Goal: Transaction & Acquisition: Purchase product/service

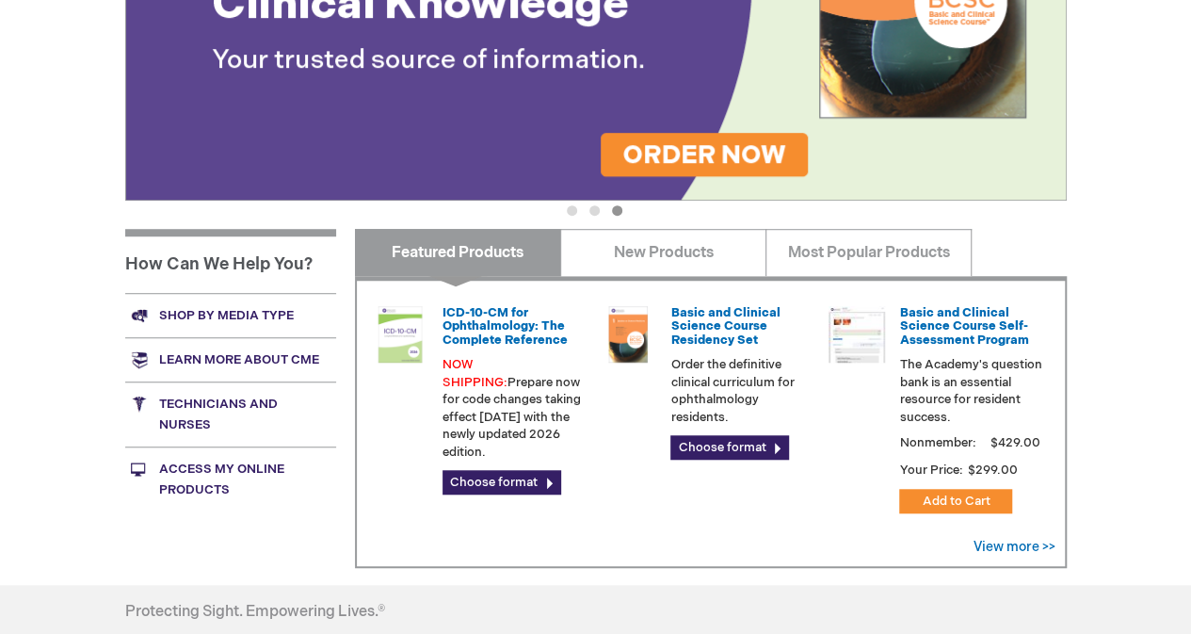
scroll to position [525, 0]
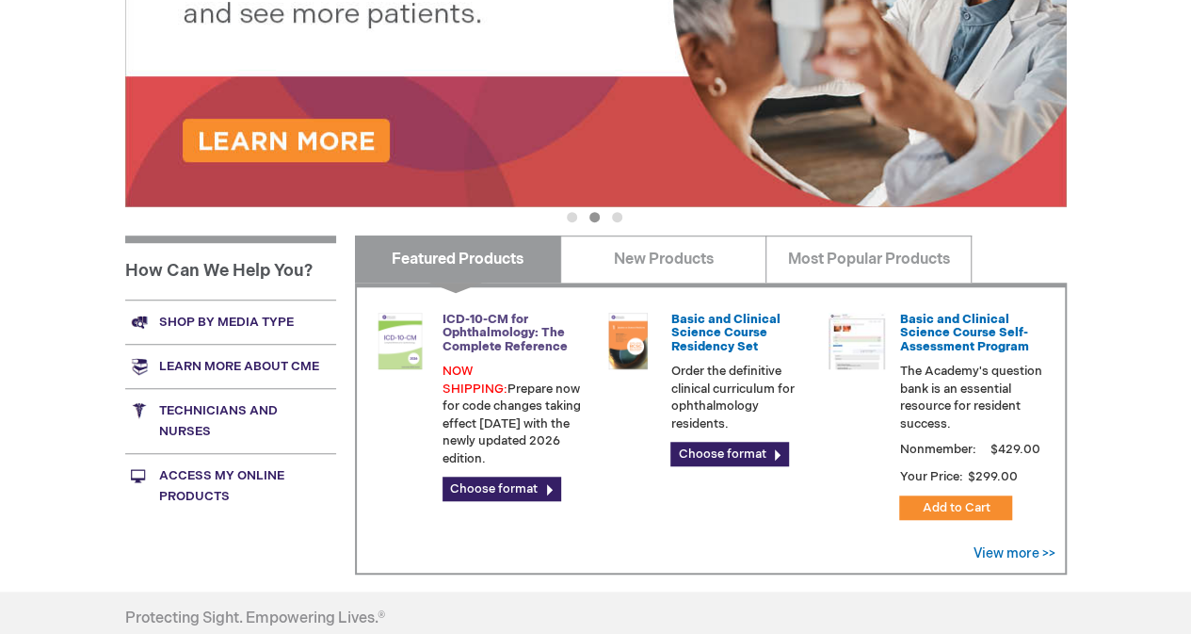
drag, startPoint x: 492, startPoint y: 319, endPoint x: 463, endPoint y: 325, distance: 28.8
click at [463, 325] on link "ICD-10-CM for Ophthalmology: The Complete Reference" at bounding box center [505, 333] width 125 height 42
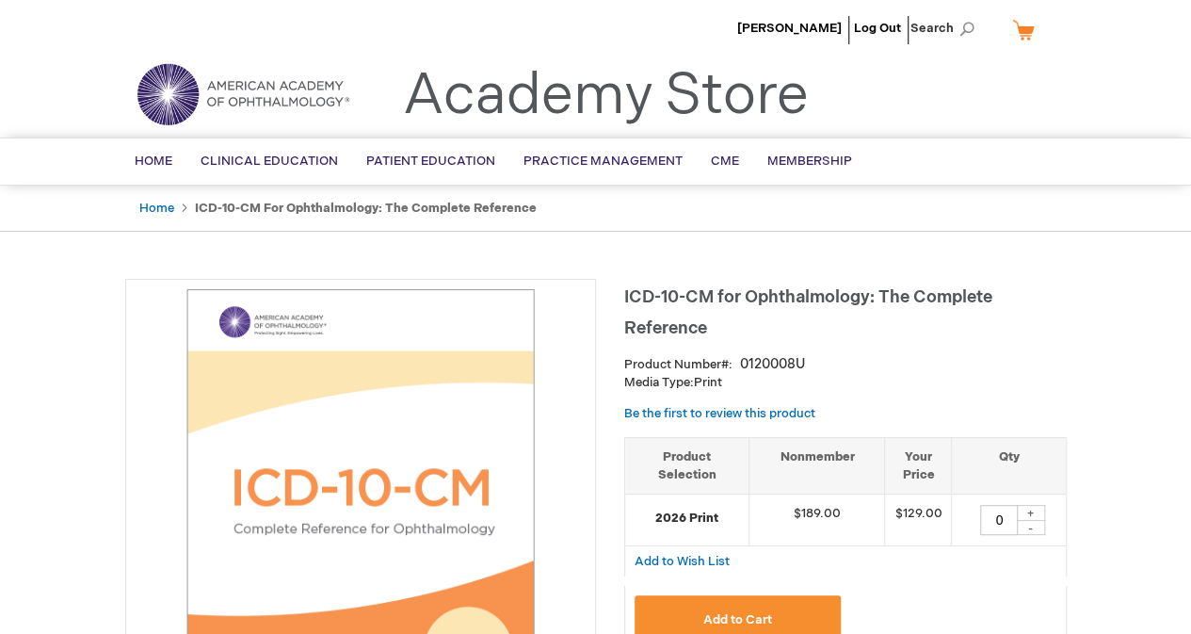
drag, startPoint x: 1028, startPoint y: 516, endPoint x: 960, endPoint y: 549, distance: 76.2
click at [960, 549] on div "Add to Wish List" at bounding box center [845, 561] width 443 height 30
click at [1001, 515] on input "0" at bounding box center [999, 520] width 38 height 30
type input "0"
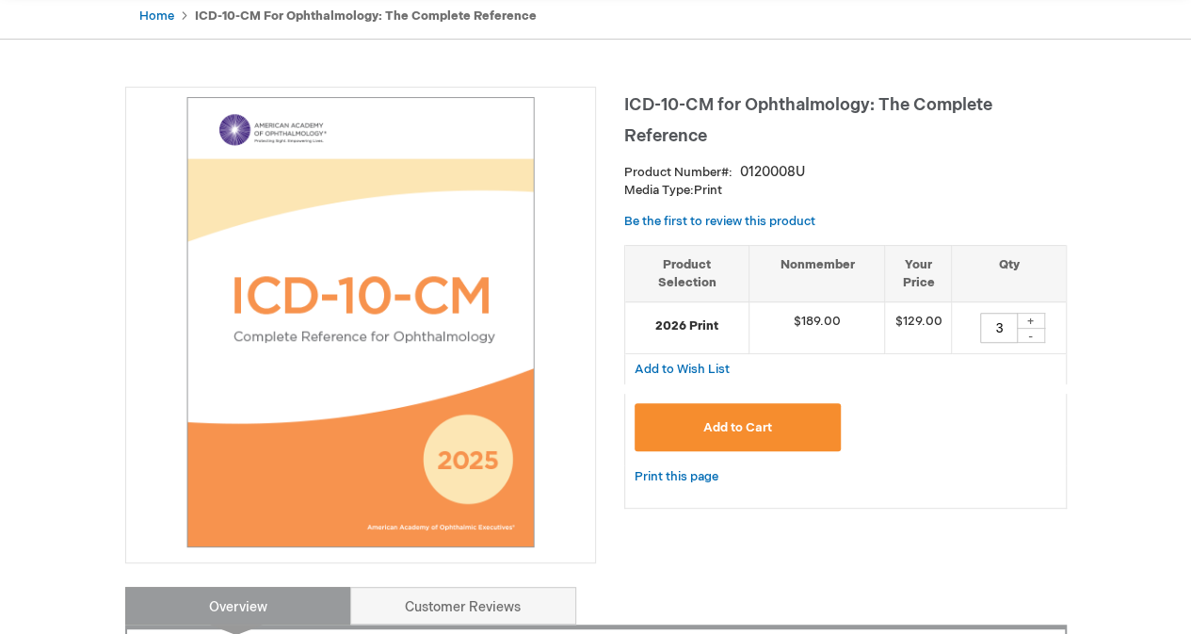
scroll to position [245, 0]
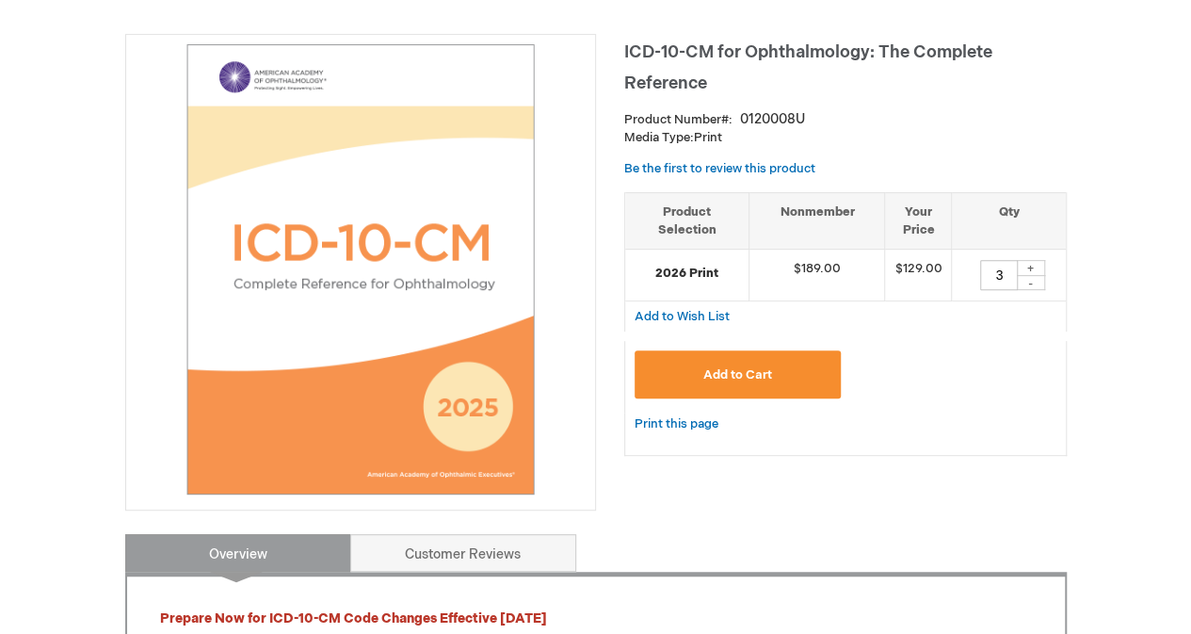
type input "3"
drag, startPoint x: 762, startPoint y: 368, endPoint x: 667, endPoint y: 377, distance: 95.5
click at [667, 377] on button "Add to Cart" at bounding box center [738, 374] width 207 height 48
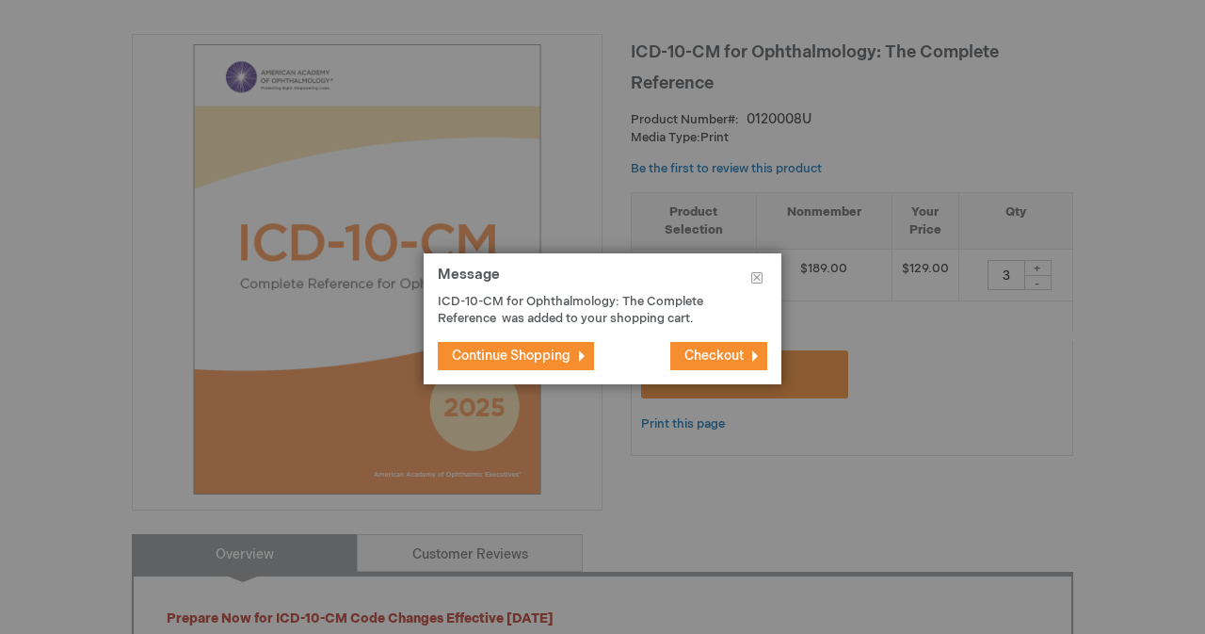
click at [1190, 184] on div at bounding box center [602, 317] width 1205 height 634
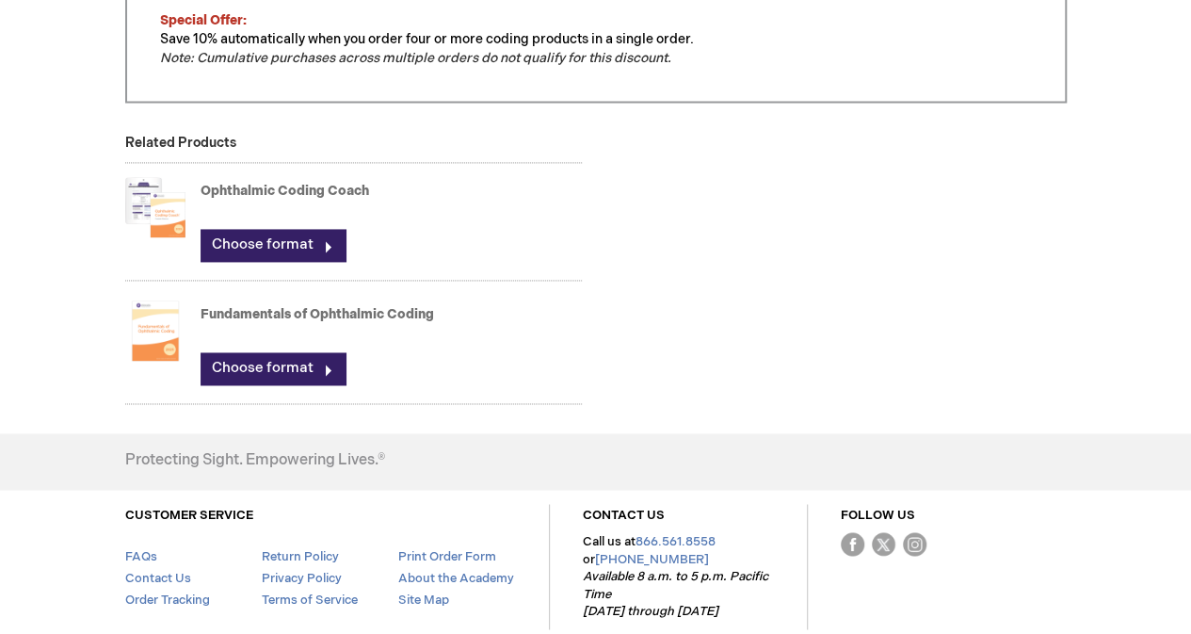
scroll to position [1333, 0]
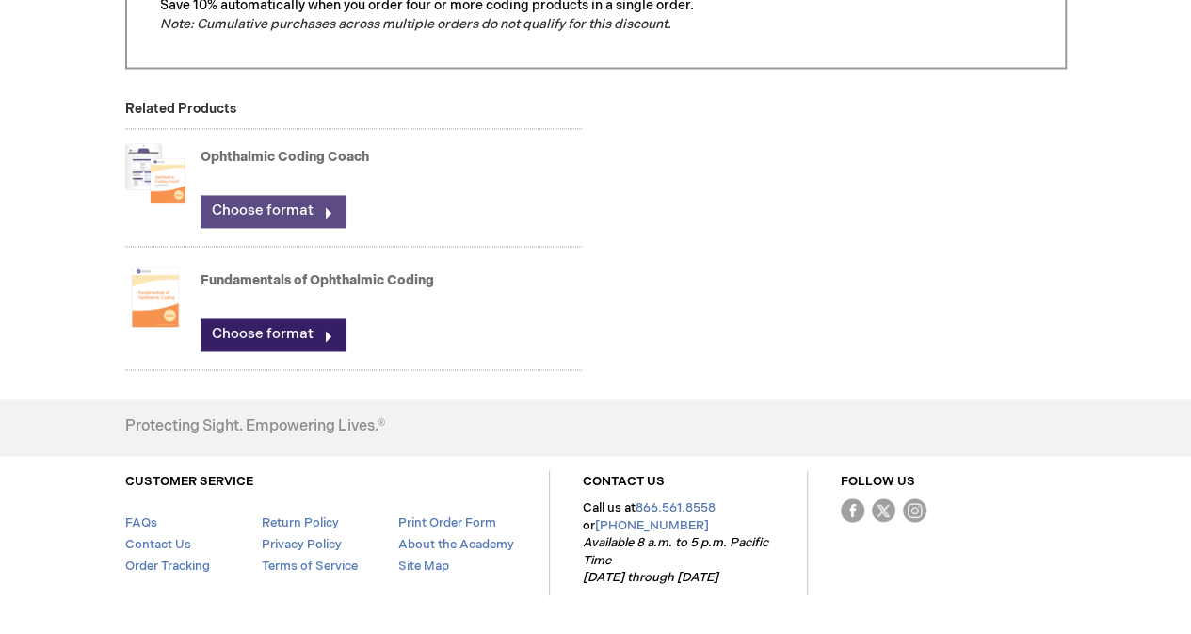
click at [267, 214] on link "Choose format" at bounding box center [273, 211] width 145 height 32
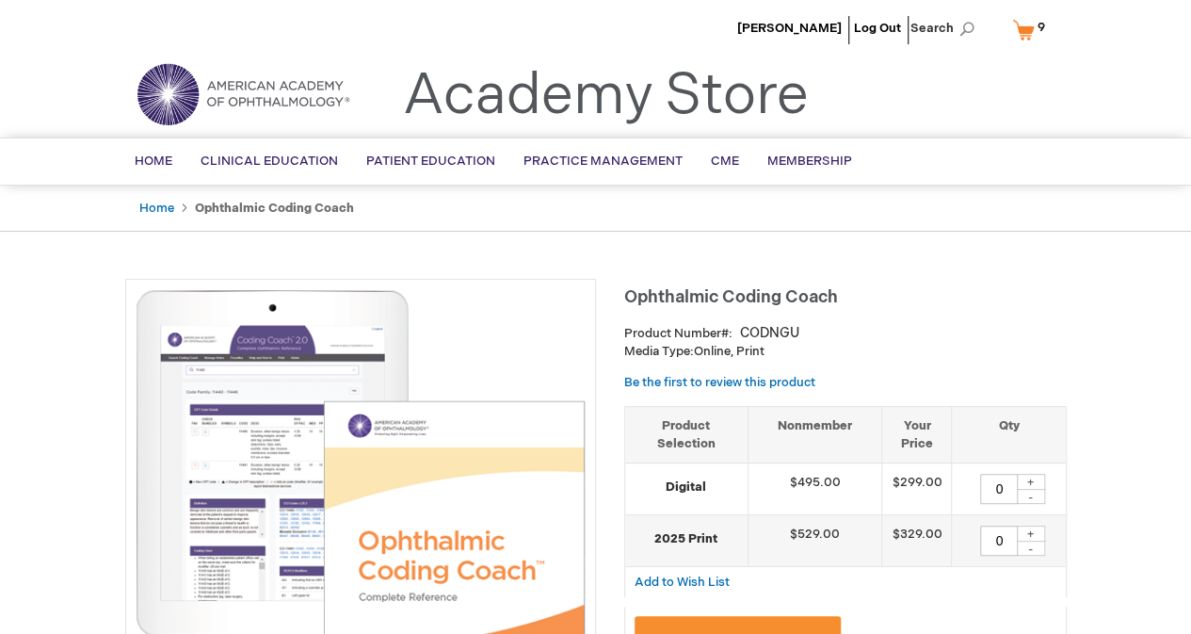
click at [1035, 528] on div "+" at bounding box center [1031, 533] width 28 height 16
click at [1032, 528] on div "+" at bounding box center [1031, 533] width 28 height 16
type input "3"
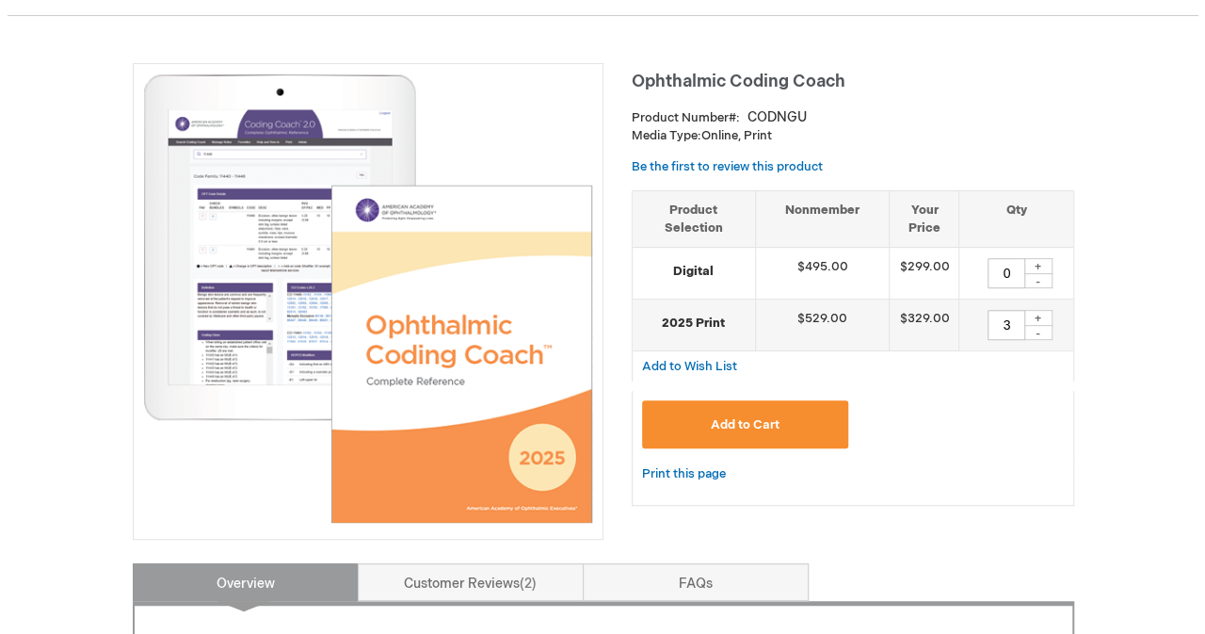
scroll to position [310, 0]
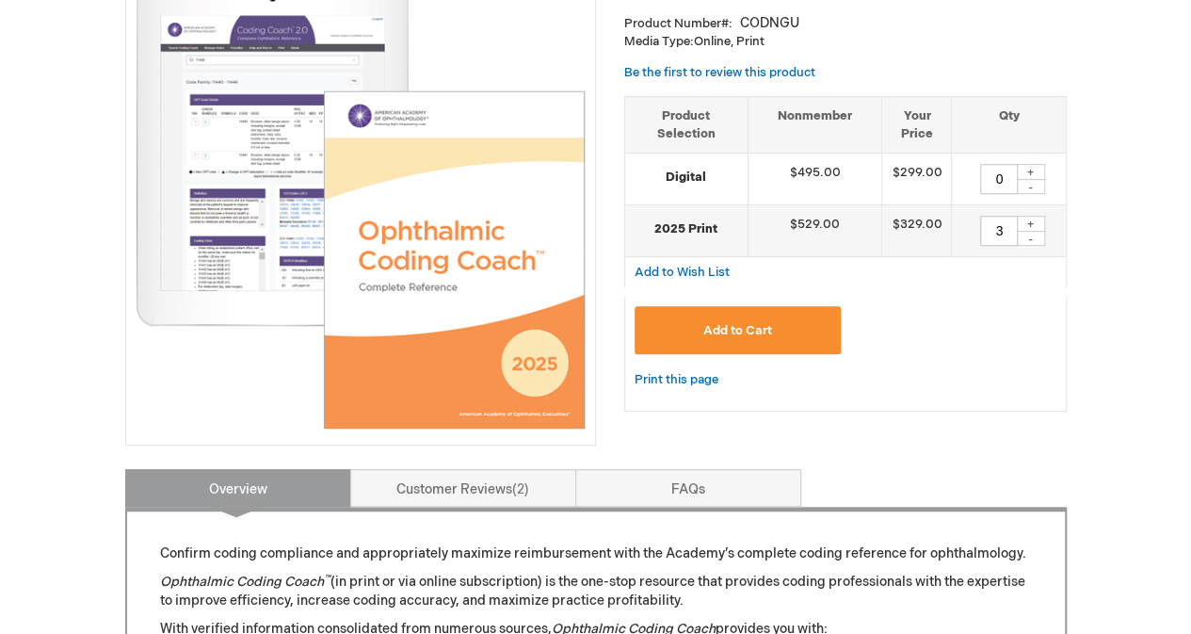
drag, startPoint x: 756, startPoint y: 327, endPoint x: 689, endPoint y: 329, distance: 66.9
click at [689, 329] on button "Add to Cart" at bounding box center [738, 330] width 207 height 48
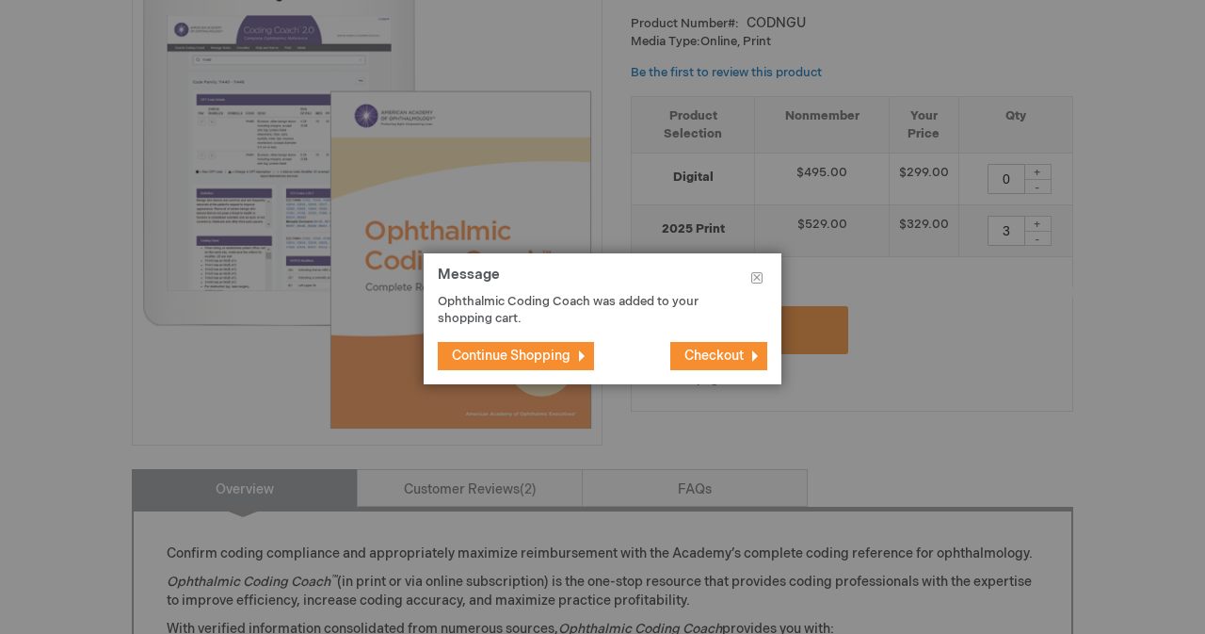
drag, startPoint x: 692, startPoint y: 349, endPoint x: 678, endPoint y: 353, distance: 14.6
drag, startPoint x: 678, startPoint y: 353, endPoint x: 666, endPoint y: 331, distance: 25.7
click at [666, 331] on footer "Continue Shopping Checkout" at bounding box center [603, 356] width 358 height 57
click at [711, 344] on button "Checkout" at bounding box center [719, 356] width 97 height 28
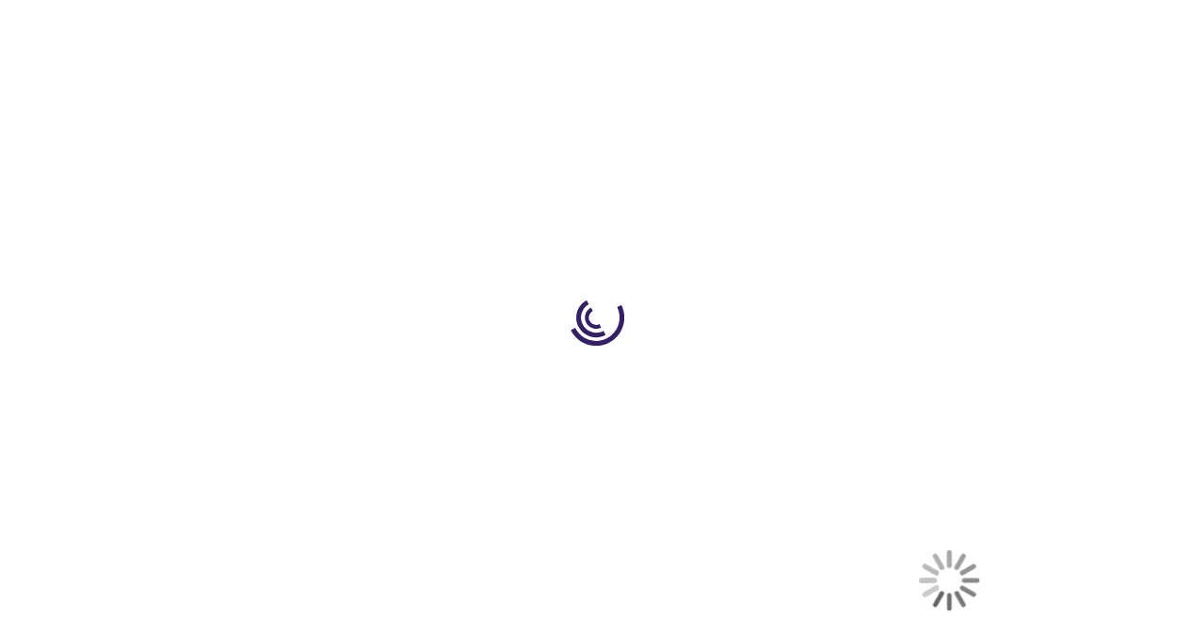
select select "US"
select select "41"
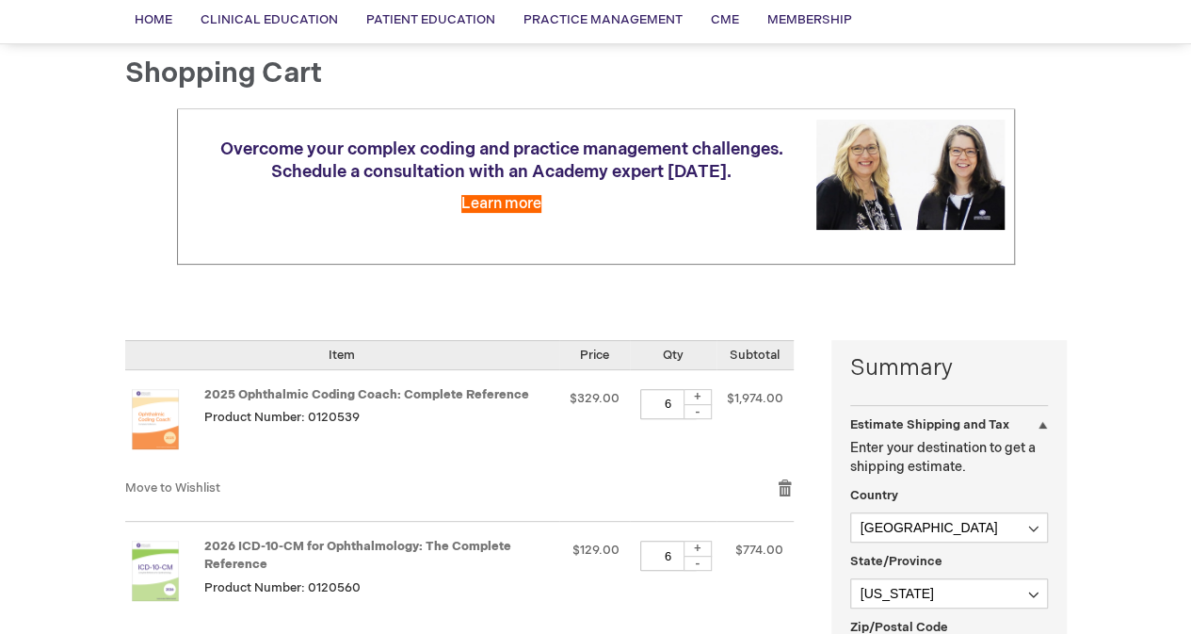
scroll to position [152, 0]
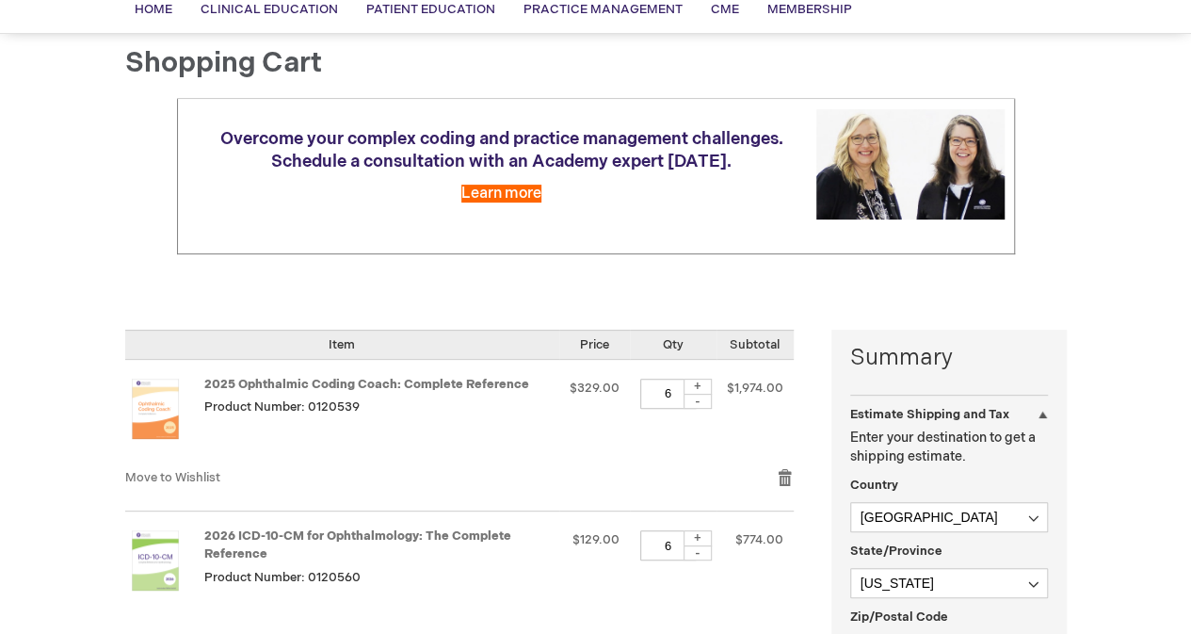
drag, startPoint x: 698, startPoint y: 386, endPoint x: 698, endPoint y: 401, distance: 15.1
drag, startPoint x: 698, startPoint y: 401, endPoint x: 662, endPoint y: 404, distance: 35.9
drag, startPoint x: 662, startPoint y: 404, endPoint x: 641, endPoint y: 406, distance: 20.8
click at [641, 406] on input "6" at bounding box center [668, 394] width 57 height 30
click at [695, 400] on div "-" at bounding box center [698, 401] width 28 height 15
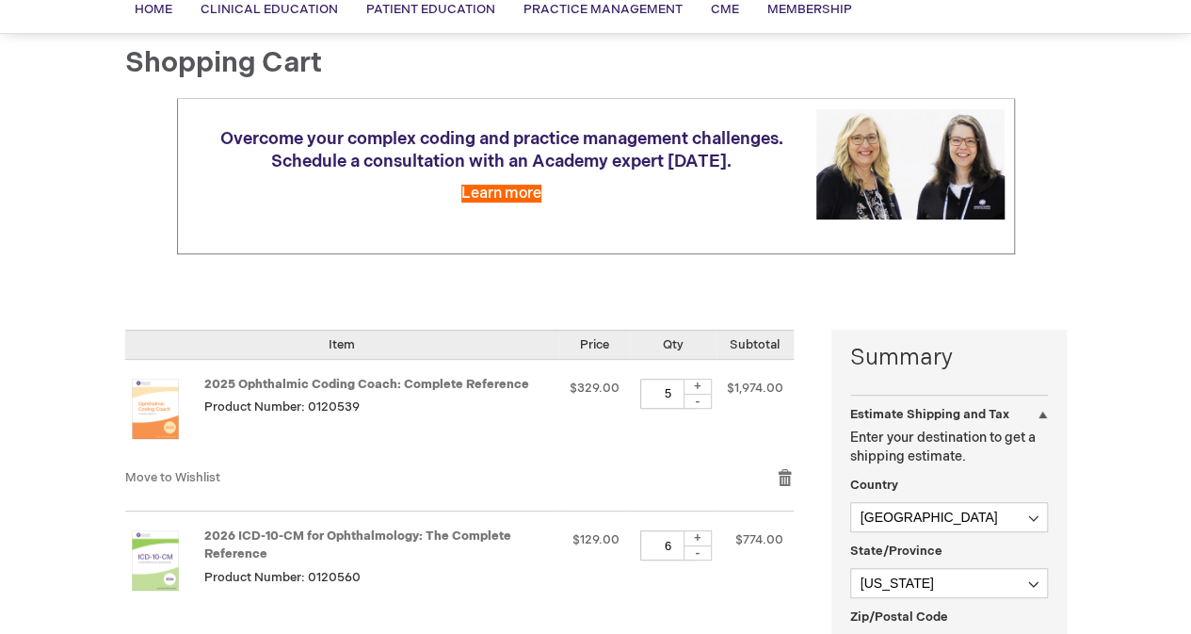
drag, startPoint x: 703, startPoint y: 396, endPoint x: 689, endPoint y: 402, distance: 14.3
click at [689, 402] on div "-" at bounding box center [698, 401] width 28 height 15
type input "3"
click at [700, 549] on div "-" at bounding box center [698, 552] width 28 height 15
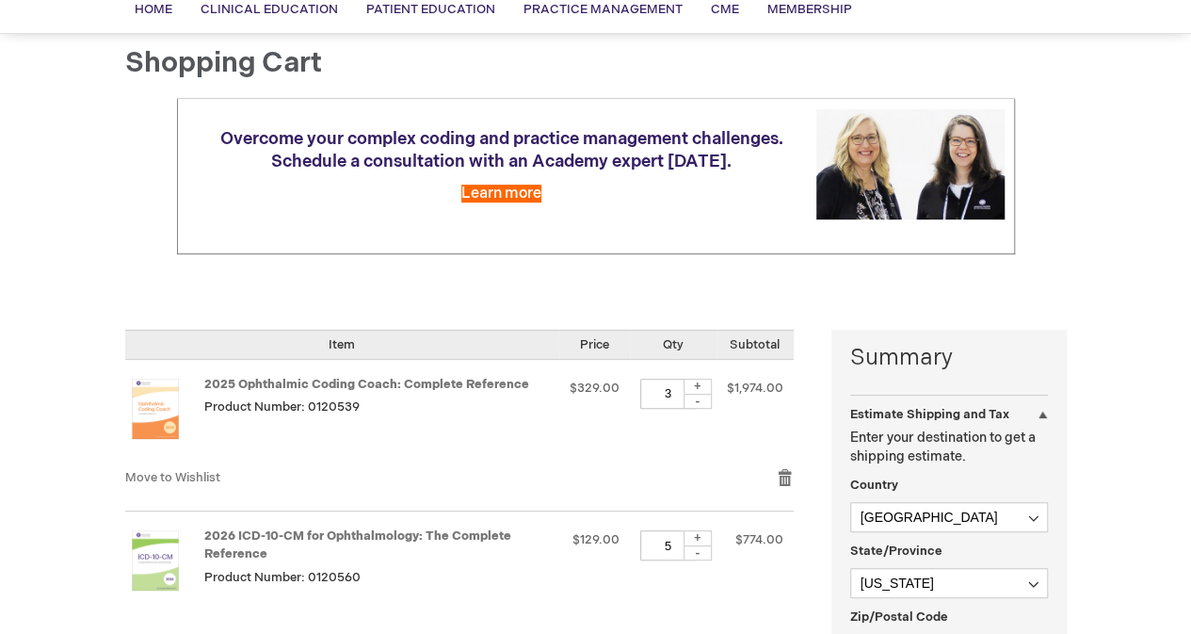
click at [700, 549] on div "-" at bounding box center [698, 552] width 28 height 15
type input "3"
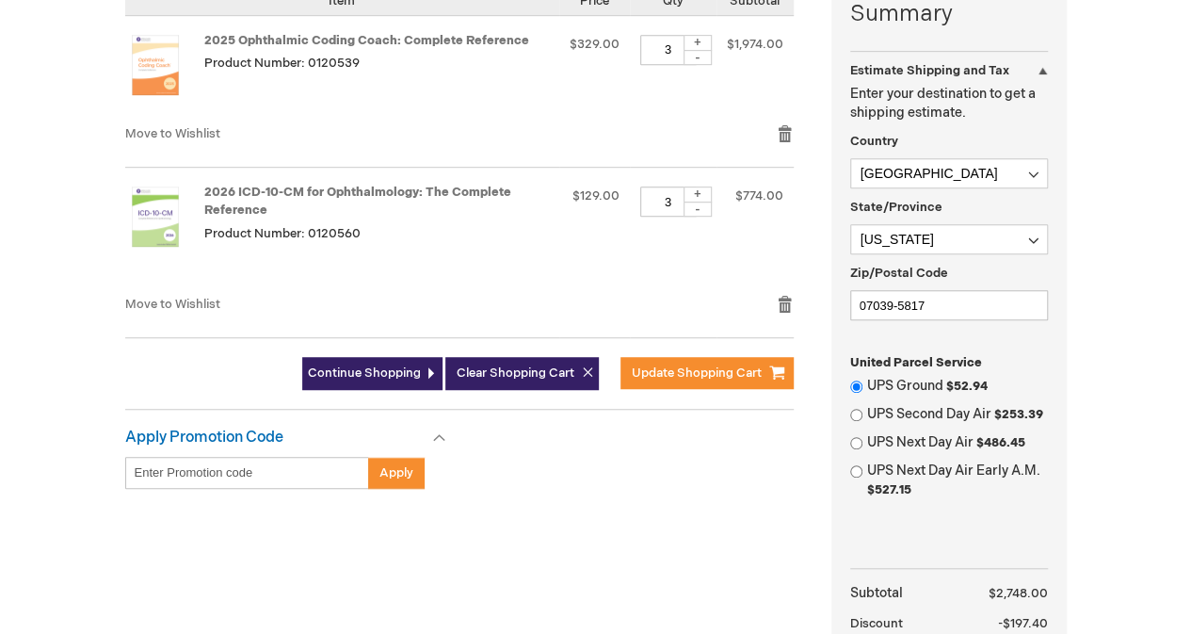
scroll to position [490, 0]
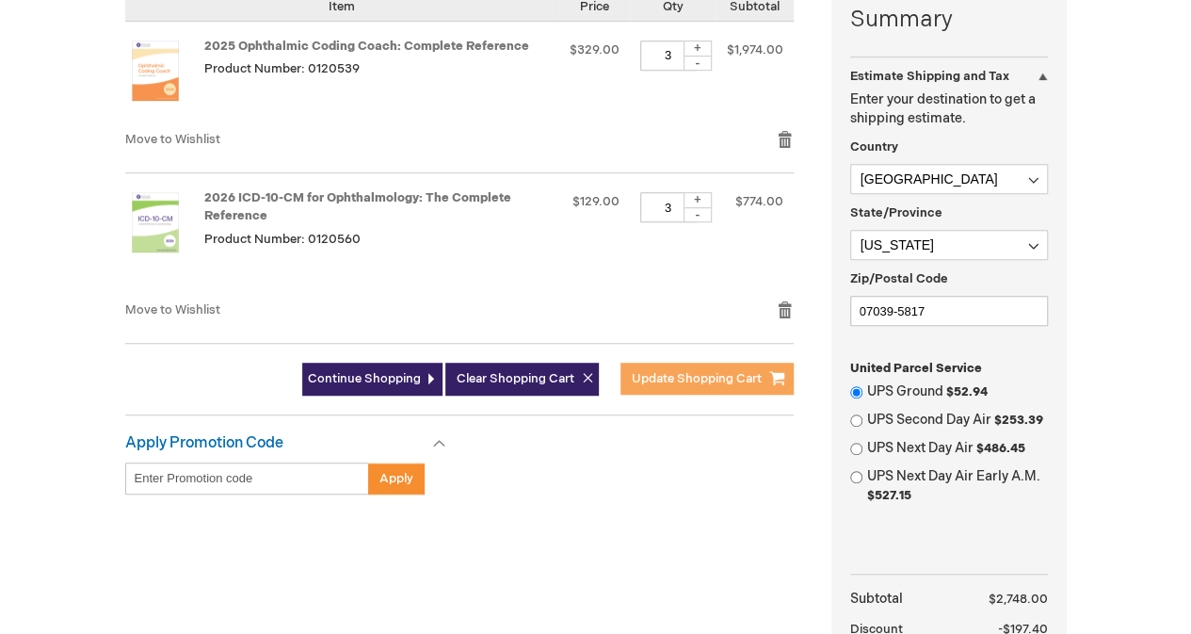
click at [665, 385] on button "Update Shopping Cart" at bounding box center [707, 379] width 173 height 32
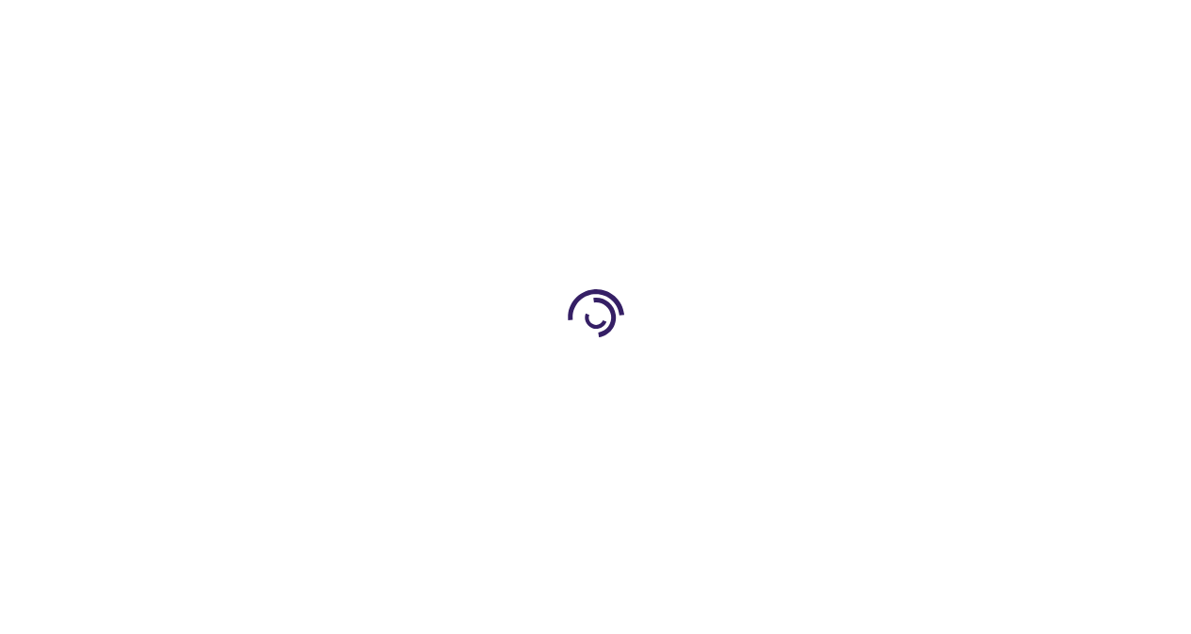
select select "US"
select select "41"
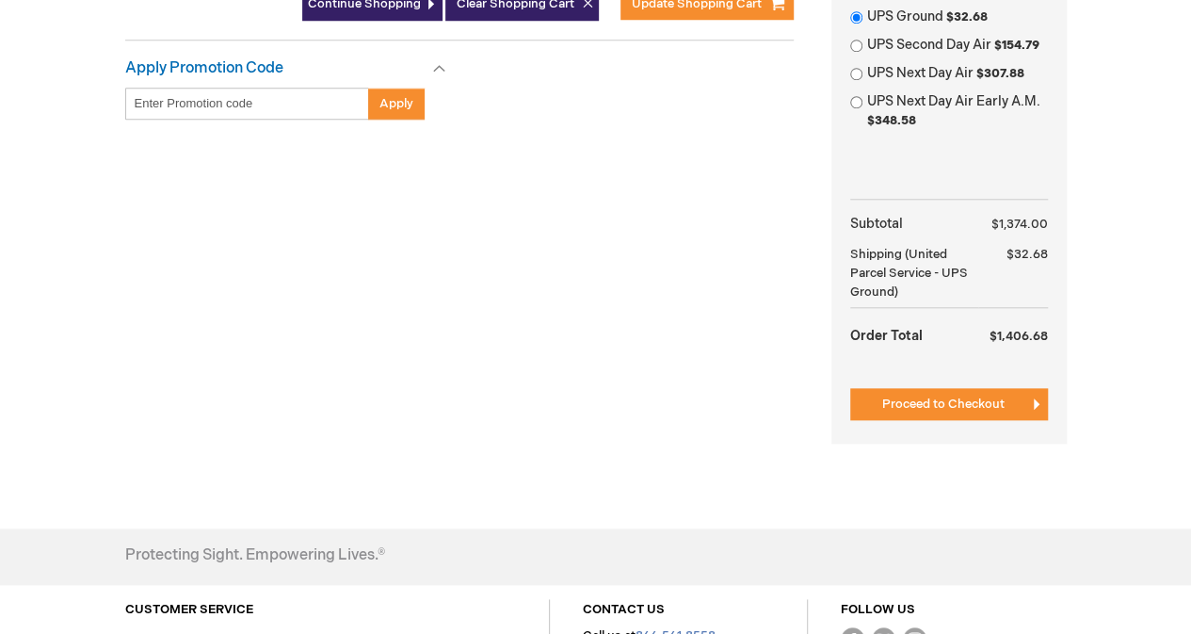
scroll to position [863, 0]
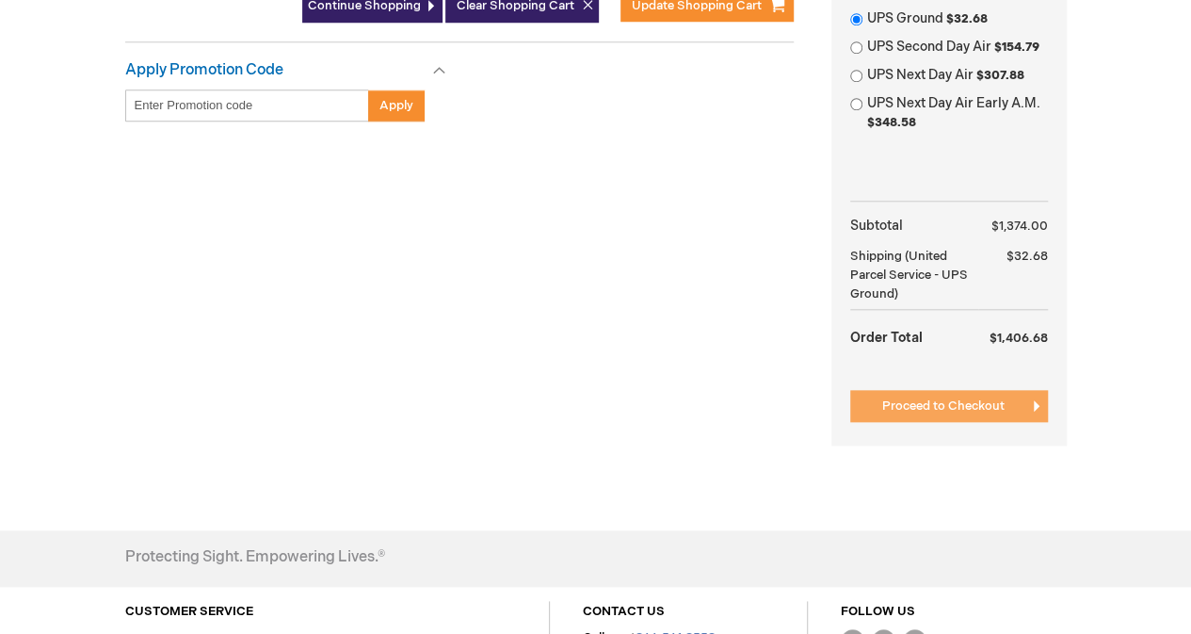
click at [915, 410] on span "Proceed to Checkout" at bounding box center [943, 405] width 122 height 15
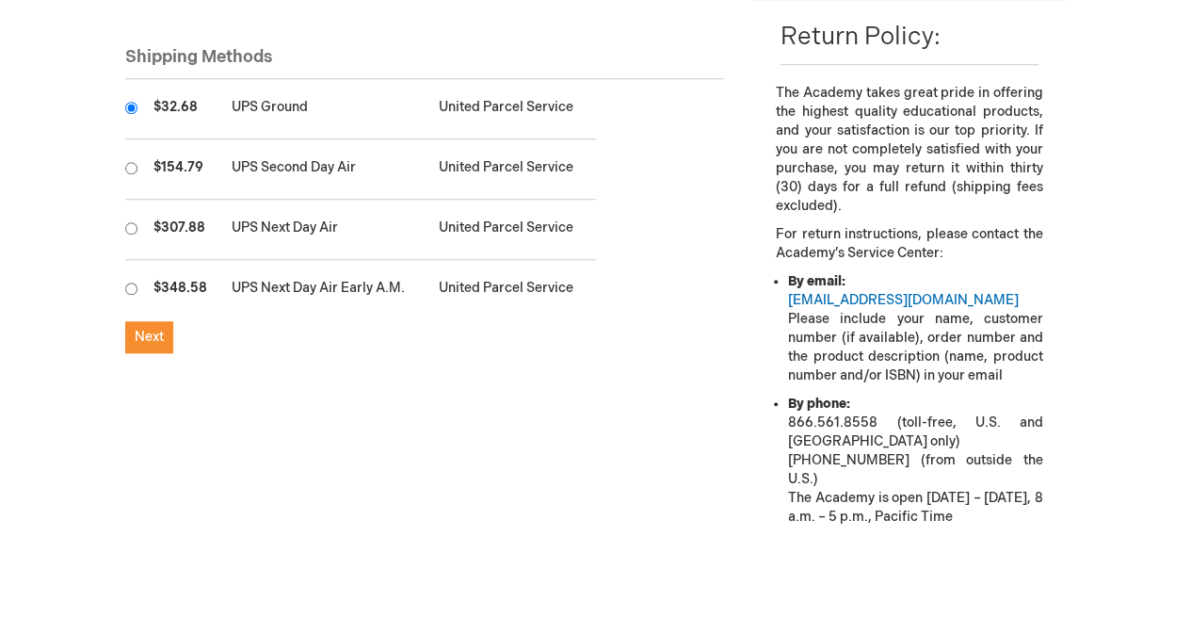
scroll to position [679, 0]
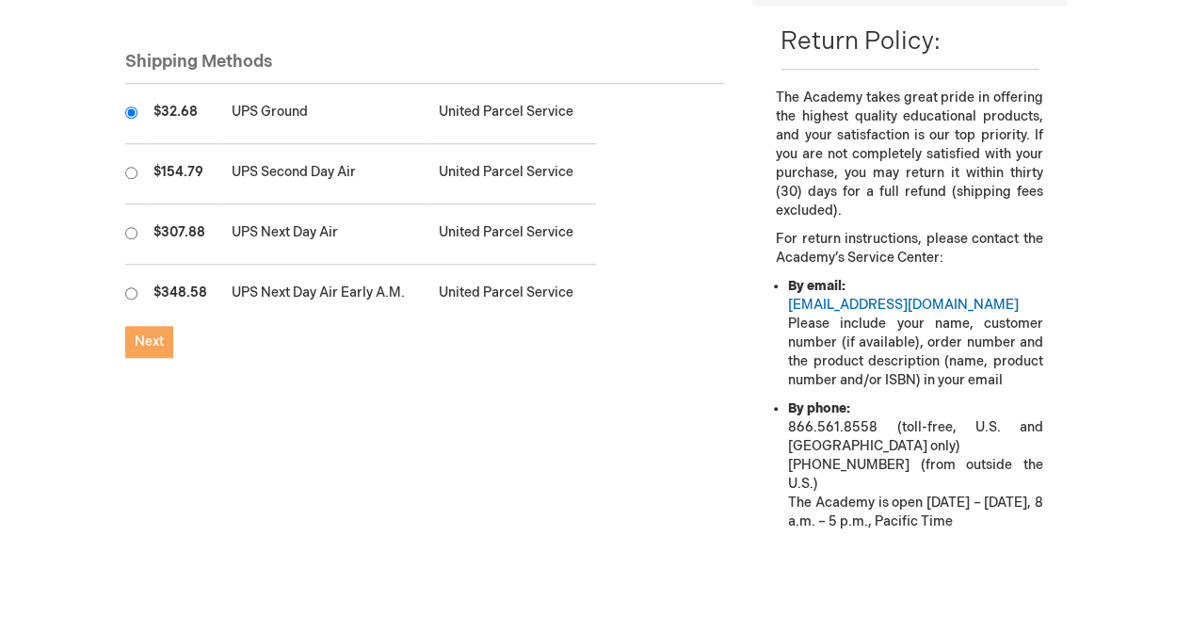
click at [149, 333] on span "Next" at bounding box center [149, 341] width 29 height 16
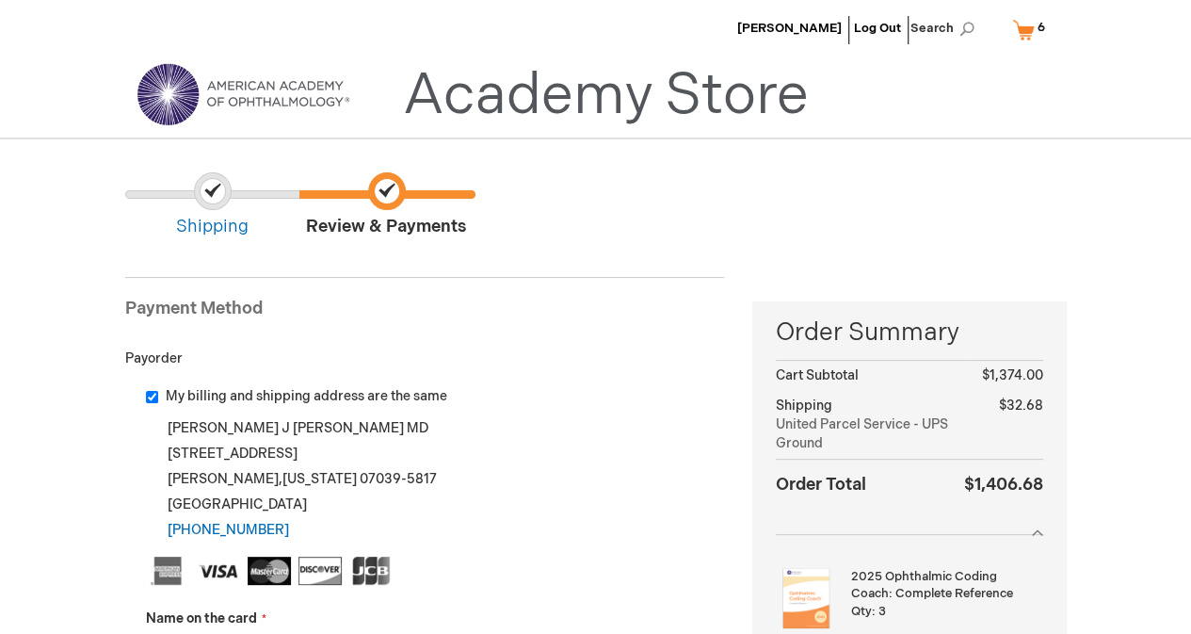
click at [723, 234] on ul "Shipping Review & Payments" at bounding box center [596, 205] width 942 height 67
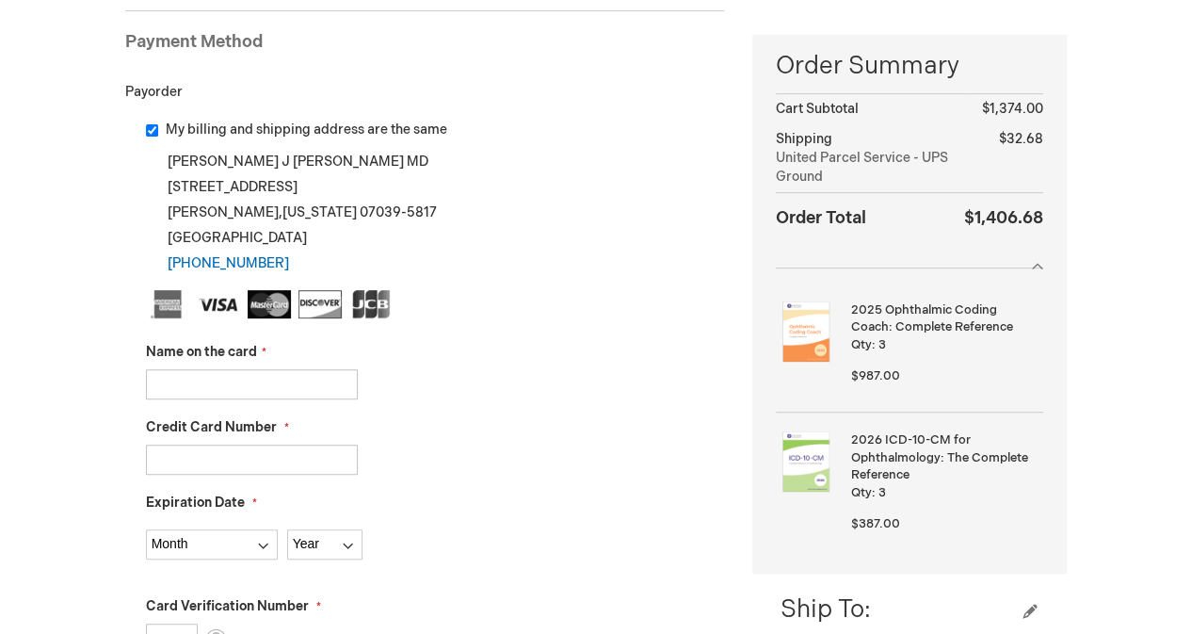
scroll to position [286, 0]
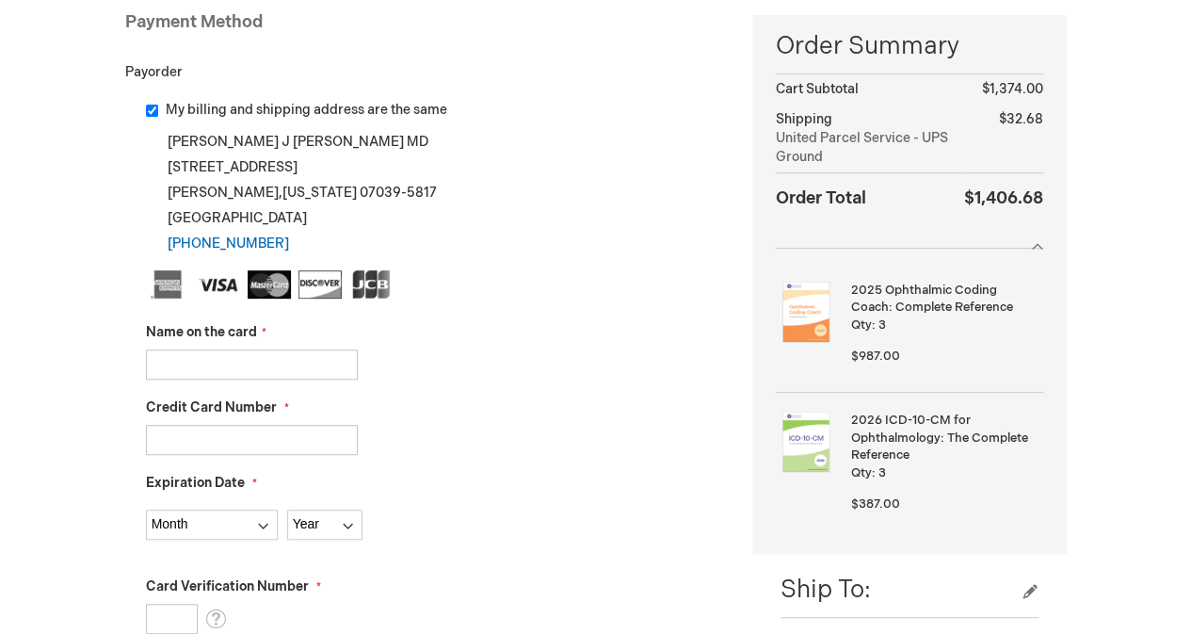
click at [217, 367] on input "Name on the card" at bounding box center [252, 364] width 212 height 30
type input "[PERSON_NAME]"
click at [187, 434] on input "Credit Card Number" at bounding box center [252, 440] width 212 height 30
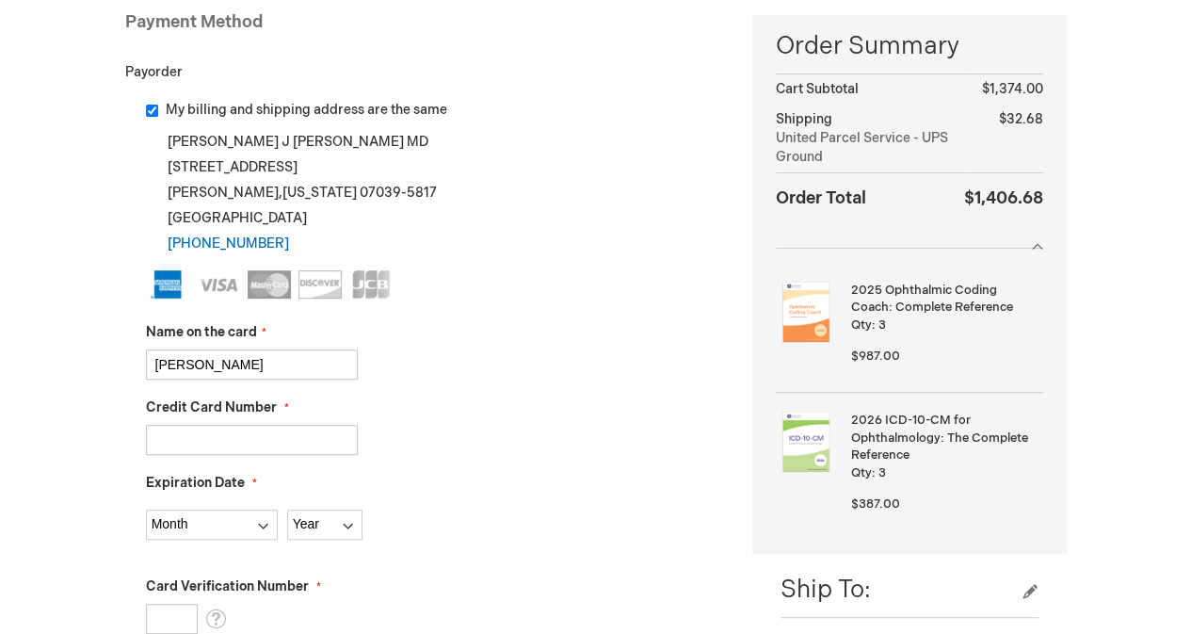
type input "[CREDIT_CARD_NUMBER]"
click at [257, 524] on select "Month [DATE] - [DATE] - [DATE] - [DATE] - [DATE] - [DATE] - [DATE] - [DATE] - […" at bounding box center [212, 524] width 132 height 30
select select "12"
click at [146, 509] on select "Month [DATE] - [DATE] - [DATE] - [DATE] - [DATE] - [DATE] - [DATE] - [DATE] - […" at bounding box center [212, 524] width 132 height 30
click at [352, 525] on select "Year [DATE] 2026 2027 2028 2029 2030 2031 2032 2033 2034 2035" at bounding box center [324, 524] width 75 height 30
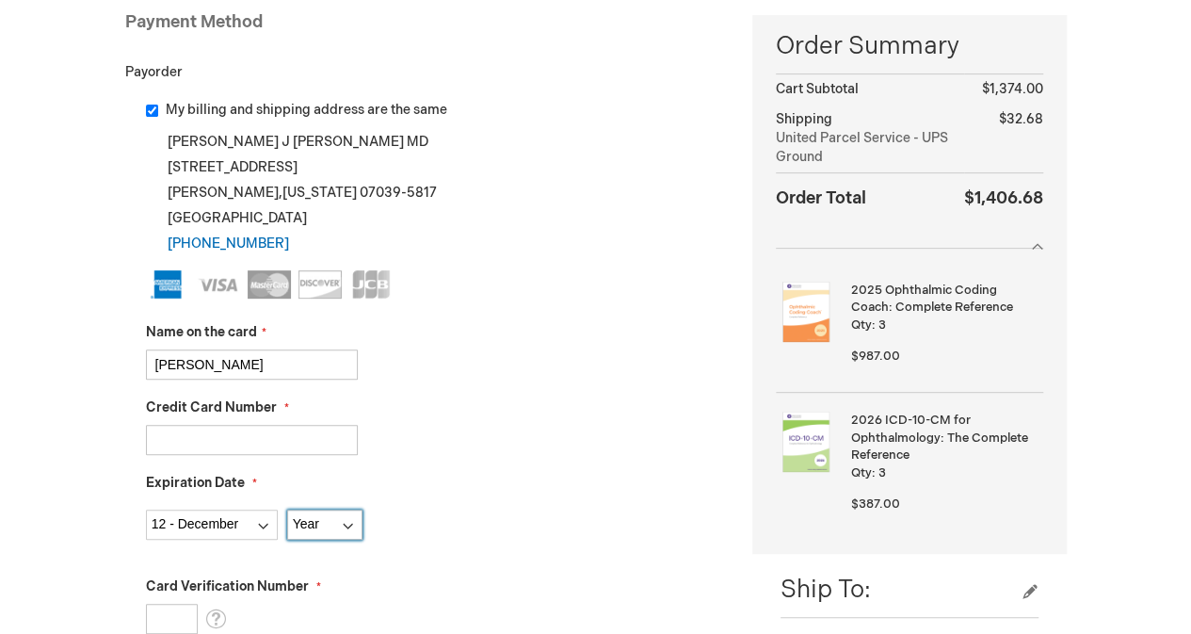
select select "2028"
click at [287, 509] on select "Year [DATE] 2026 2027 2028 2029 2030 2031 2032 2033 2034 2035" at bounding box center [324, 524] width 75 height 30
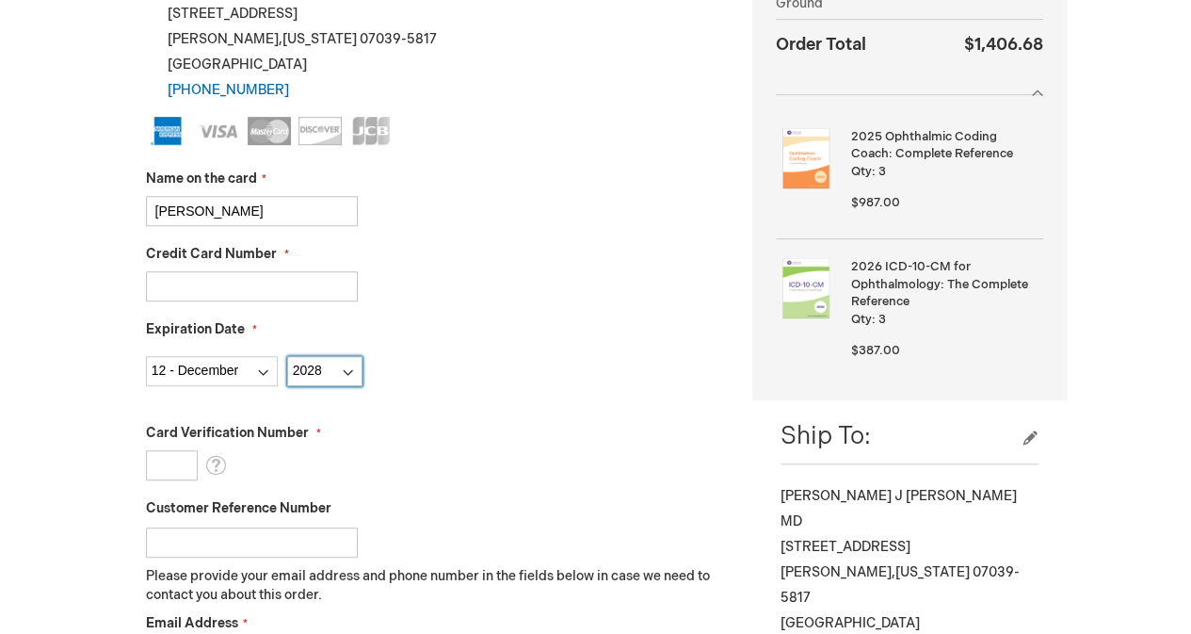
scroll to position [448, 0]
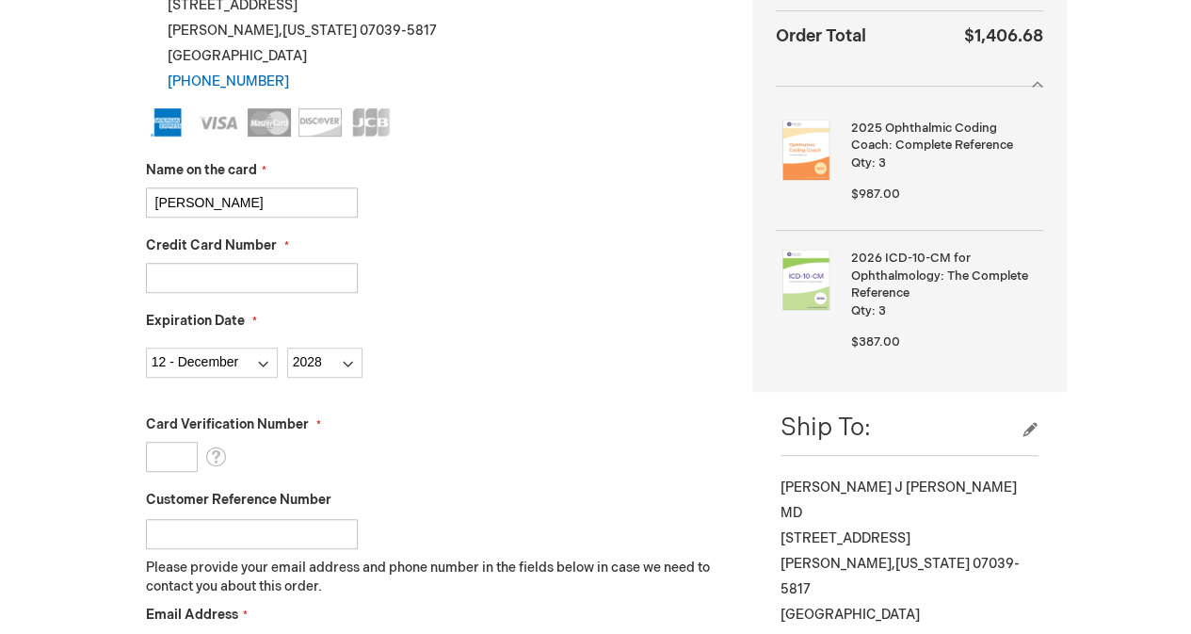
click at [181, 455] on input "Card Verification Number" at bounding box center [172, 457] width 52 height 30
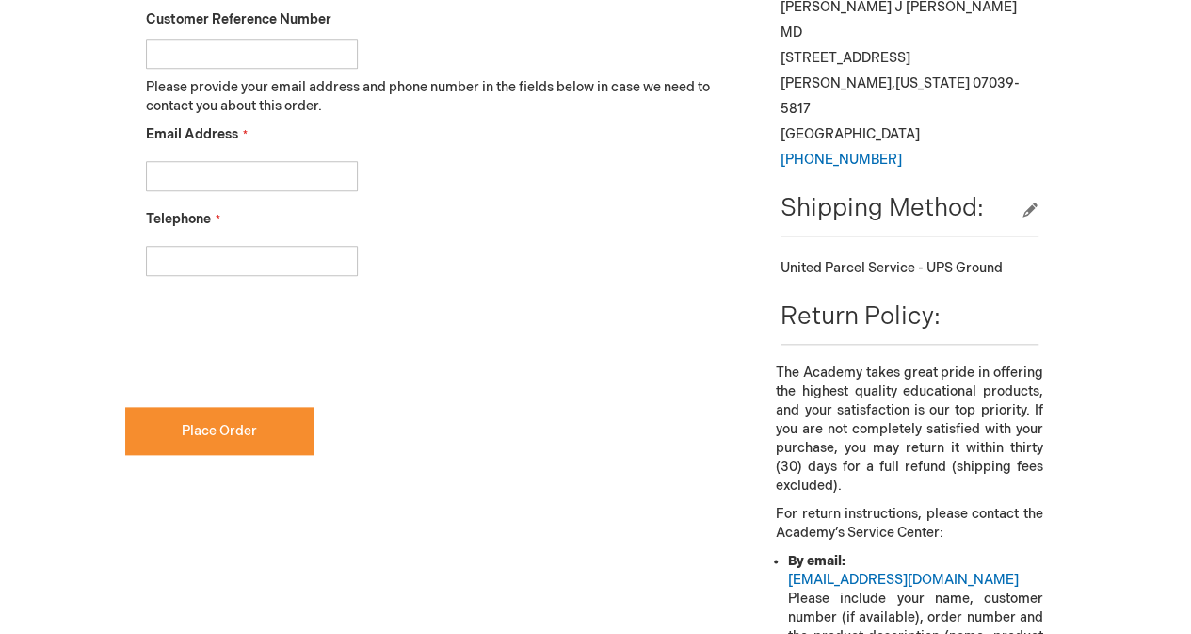
scroll to position [927, 0]
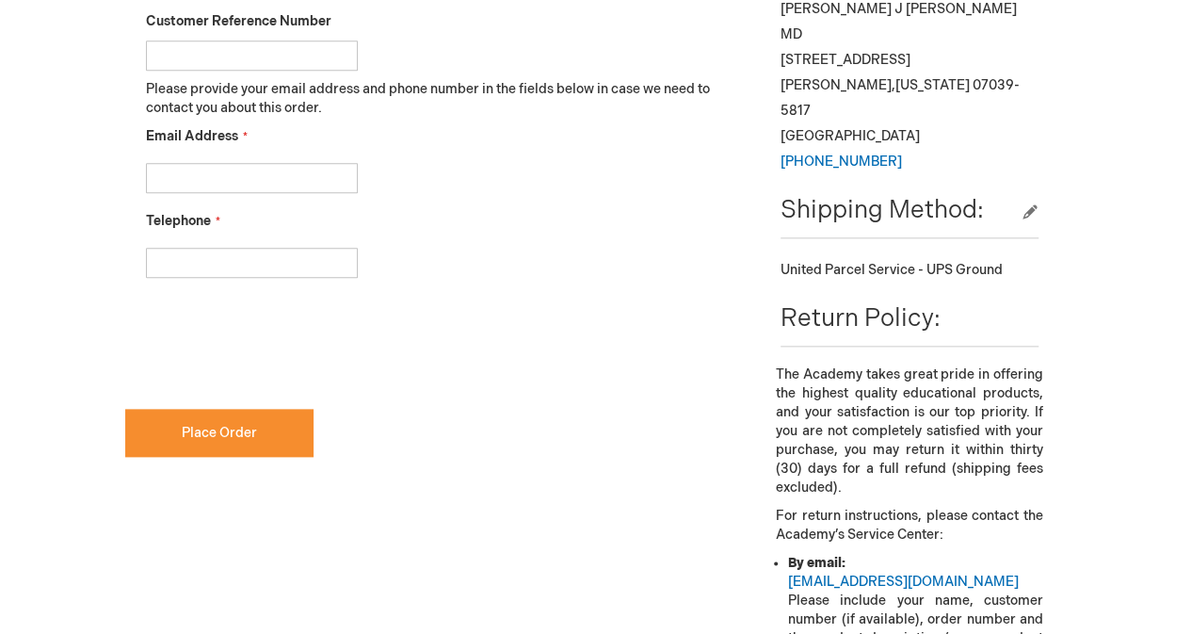
type input "4004"
click at [232, 178] on input "Email Address" at bounding box center [252, 178] width 212 height 30
type input "[PERSON_NAME][EMAIL_ADDRESS][PERSON_NAME][DOMAIN_NAME]"
click at [218, 251] on input "Telephone" at bounding box center [252, 263] width 212 height 30
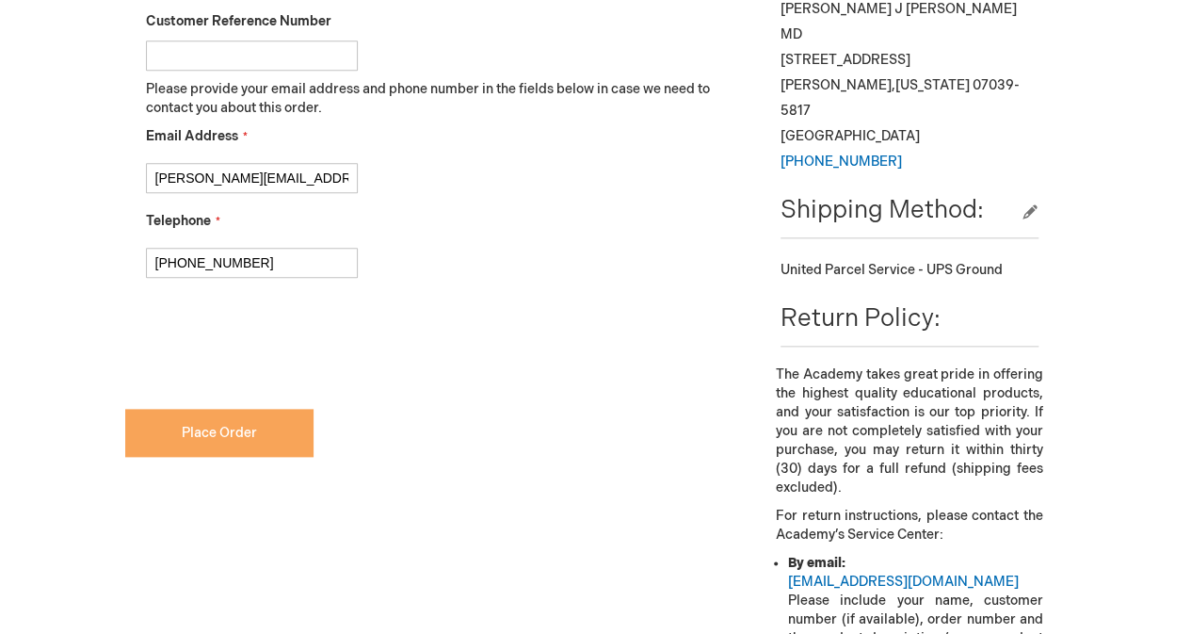
type input "[PHONE_NUMBER]"
click at [224, 436] on span "Place Order" at bounding box center [219, 433] width 75 height 16
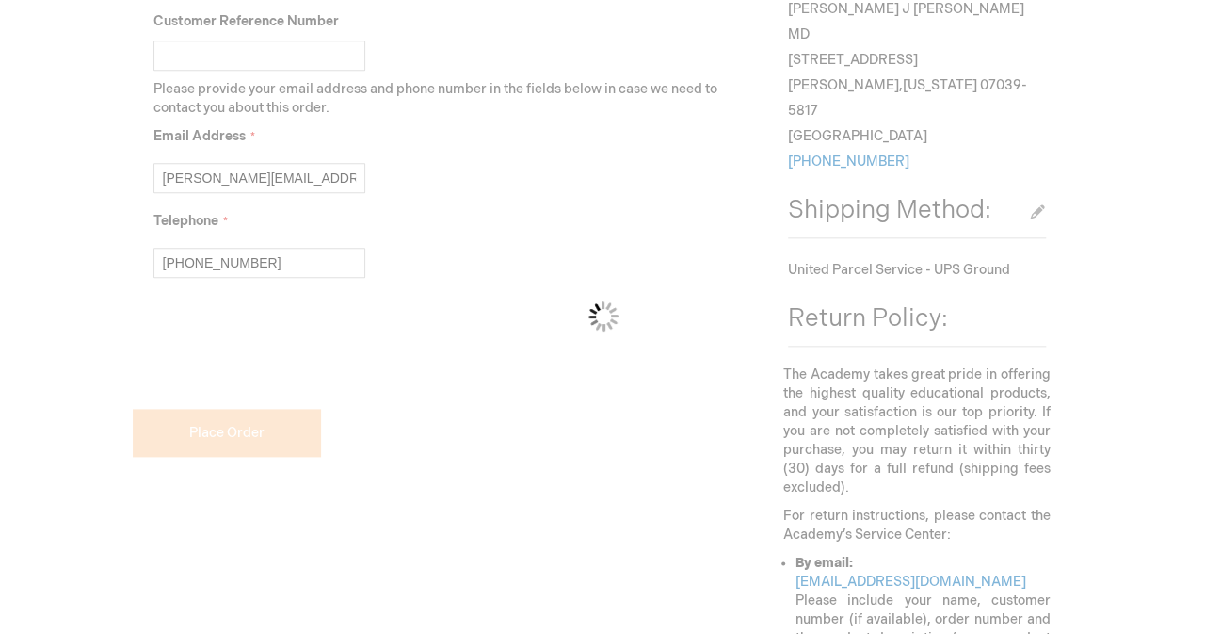
scroll to position [976, 0]
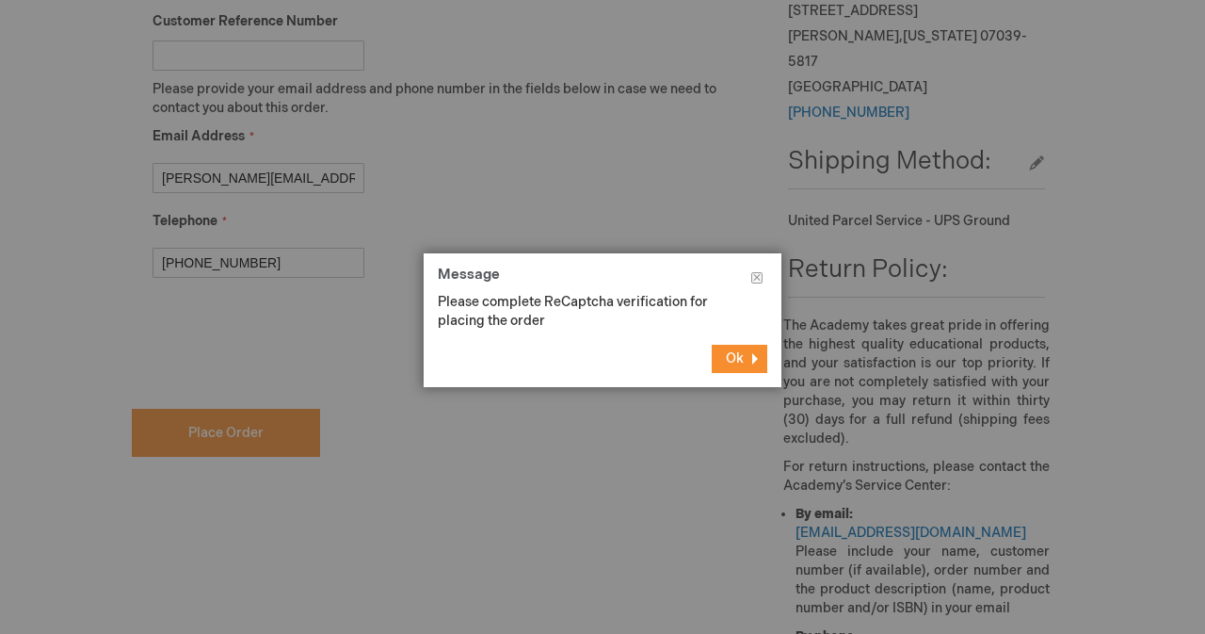
click at [727, 356] on span "Ok" at bounding box center [735, 358] width 18 height 16
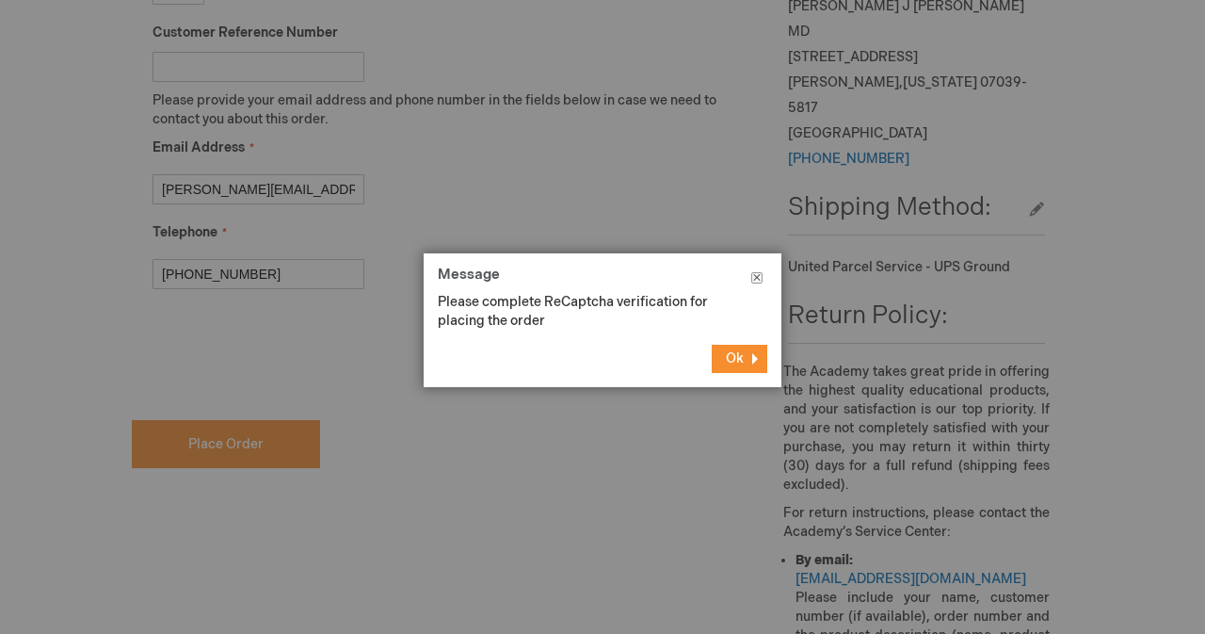
scroll to position [927, 0]
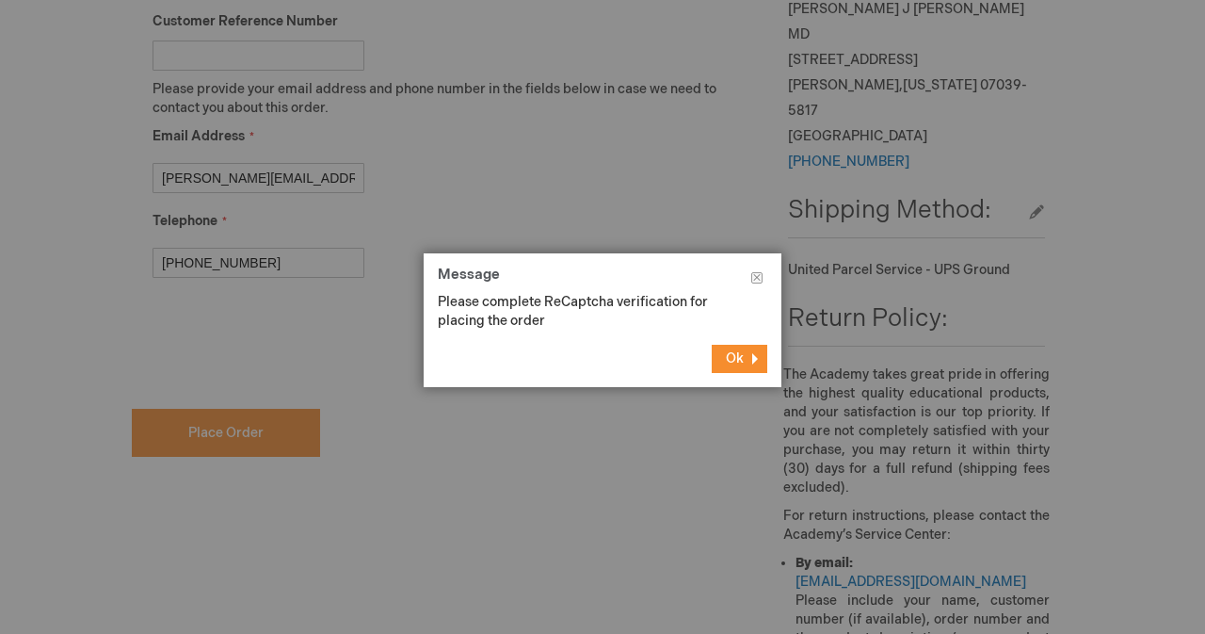
drag, startPoint x: 742, startPoint y: 361, endPoint x: 735, endPoint y: 349, distance: 13.6
drag, startPoint x: 735, startPoint y: 349, endPoint x: 677, endPoint y: 196, distance: 163.9
drag, startPoint x: 677, startPoint y: 196, endPoint x: 1178, endPoint y: 137, distance: 504.5
click at [1178, 137] on div at bounding box center [602, 317] width 1205 height 634
click at [1019, 54] on div at bounding box center [602, 317] width 1205 height 634
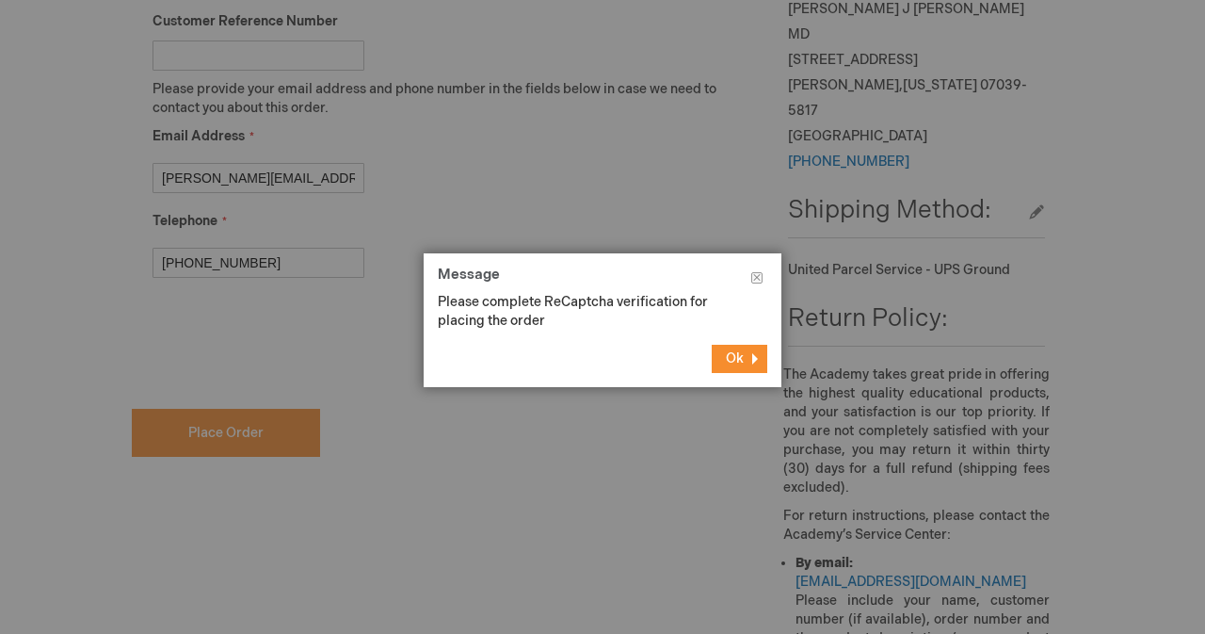
click at [726, 359] on span "Ok" at bounding box center [735, 358] width 18 height 16
click at [761, 277] on button "Close" at bounding box center [757, 281] width 49 height 57
click at [578, 304] on div "Please complete ReCaptcha verification for placing the order" at bounding box center [588, 312] width 301 height 38
click at [729, 363] on span "Ok" at bounding box center [735, 358] width 18 height 16
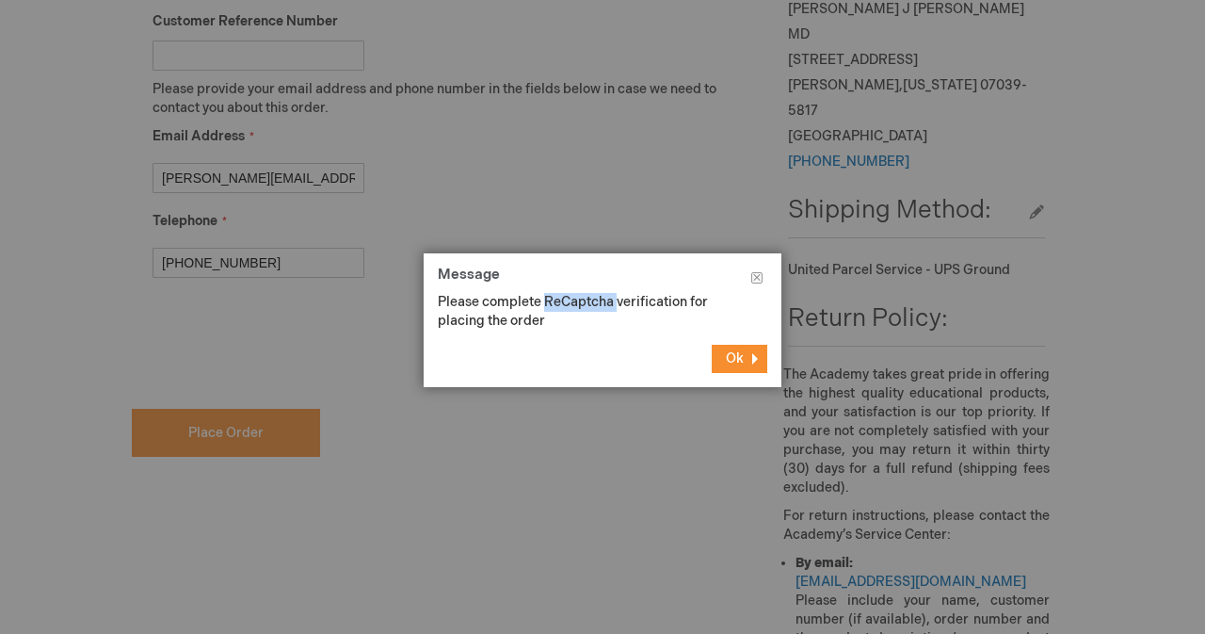
click at [745, 348] on button "Ok" at bounding box center [740, 359] width 56 height 28
